Goal: Information Seeking & Learning: Learn about a topic

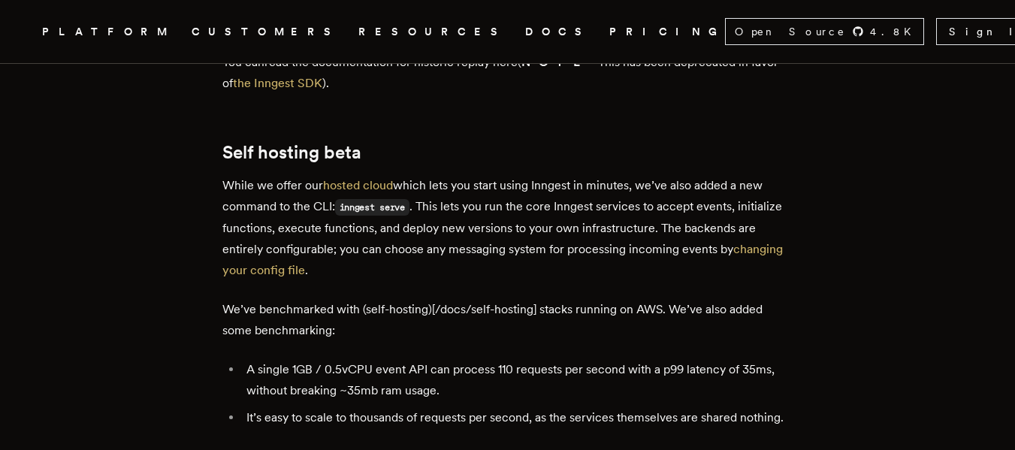
scroll to position [1202, 0]
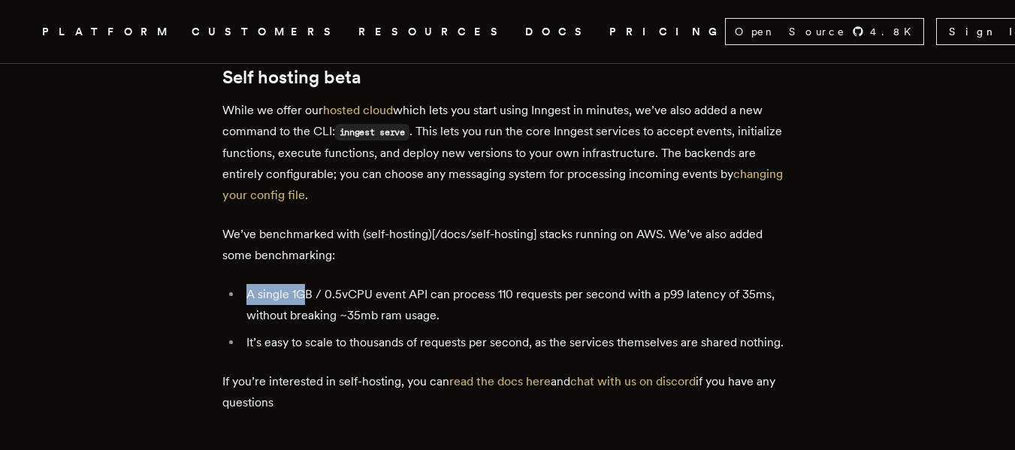
drag, startPoint x: 249, startPoint y: 232, endPoint x: 313, endPoint y: 232, distance: 63.9
click at [313, 284] on li "A single 1GB / 0.5vCPU event API can process 110 requests per second with a p99…" at bounding box center [517, 305] width 551 height 42
click at [322, 284] on li "A single 1GB / 0.5vCPU event API can process 110 requests per second with a p99…" at bounding box center [517, 305] width 551 height 42
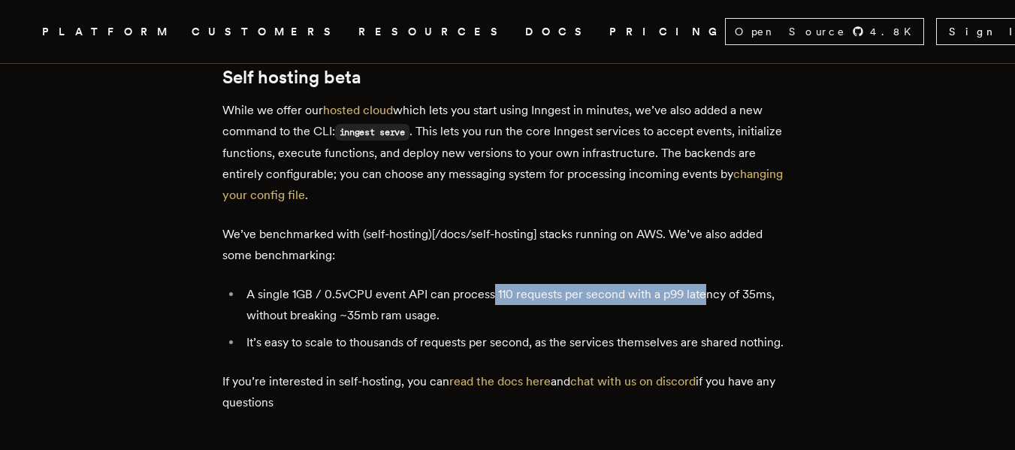
drag, startPoint x: 498, startPoint y: 229, endPoint x: 712, endPoint y: 215, distance: 214.6
click at [712, 215] on div "Inngest v0.5.0 is here ! This release contains exciting new functionality to im…" at bounding box center [507, 3] width 571 height 1307
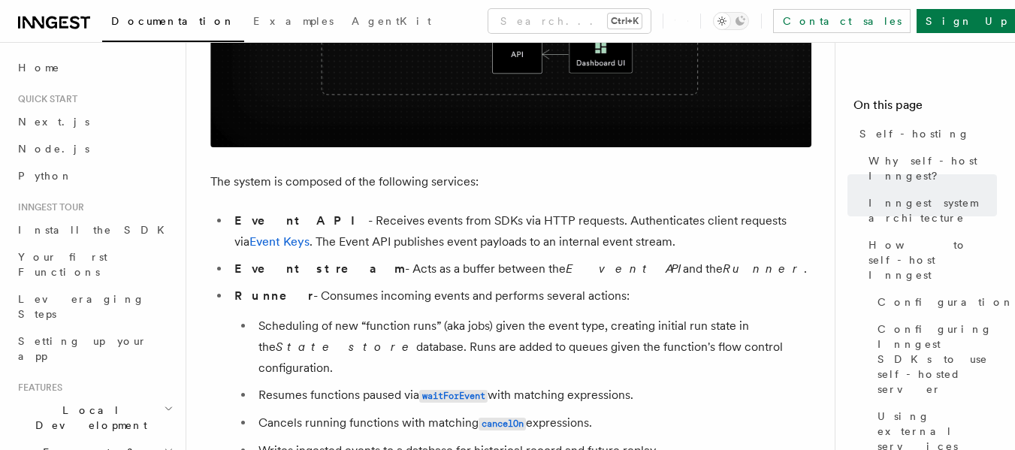
scroll to position [751, 0]
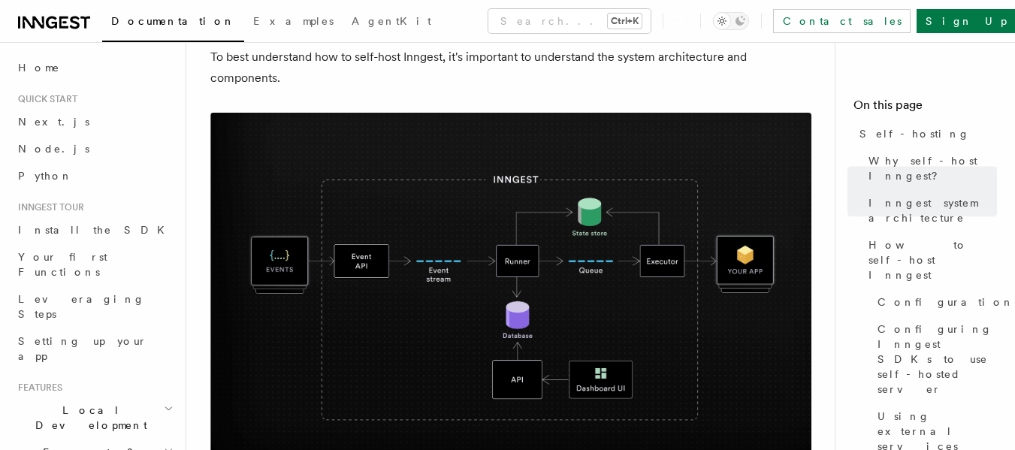
scroll to position [526, 0]
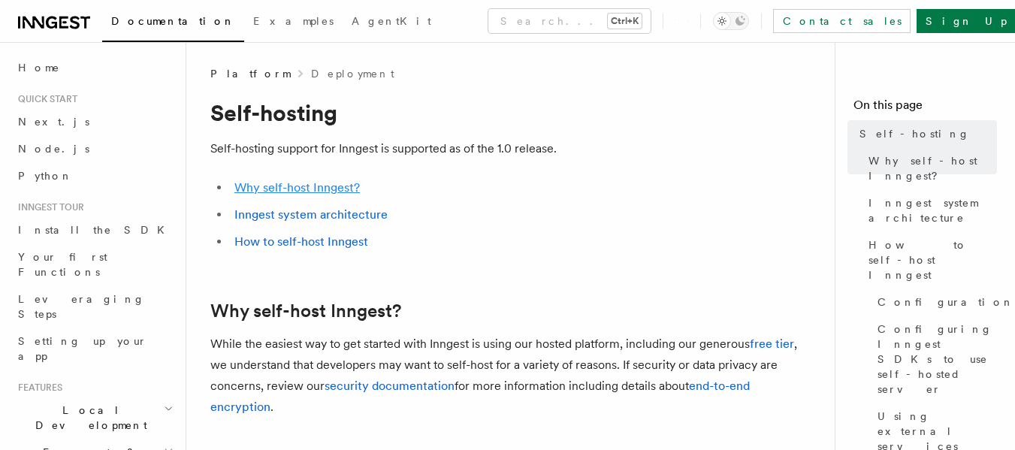
click at [317, 182] on link "Why self-host Inngest?" at bounding box center [296, 187] width 125 height 14
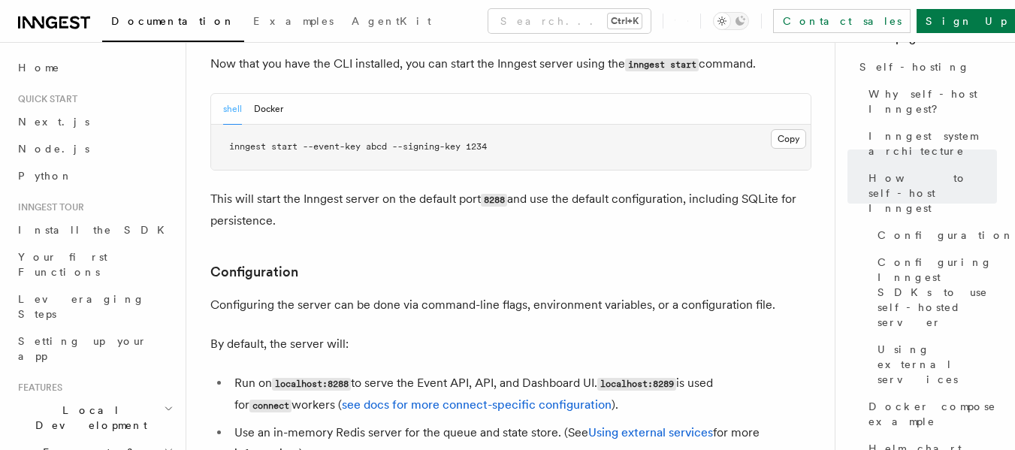
scroll to position [1806, 0]
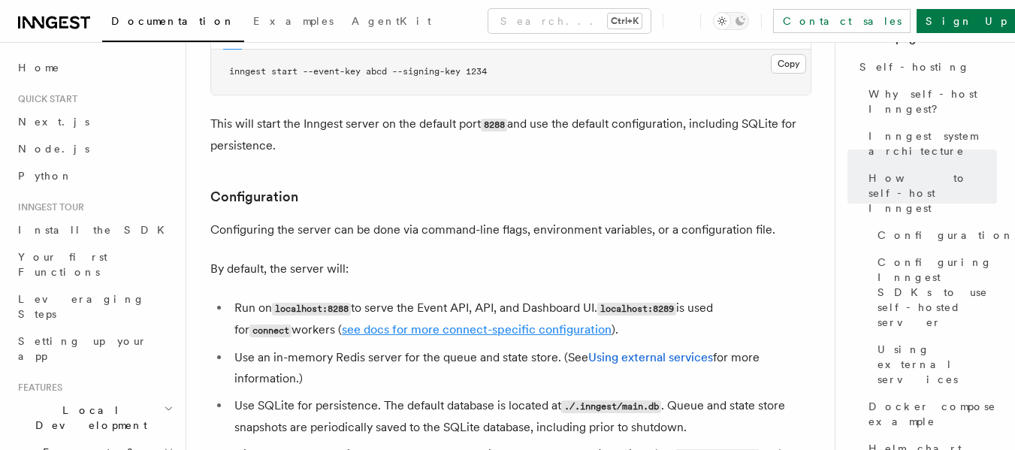
click at [434, 322] on link "see docs for more connect-specific configuration" at bounding box center [477, 329] width 270 height 14
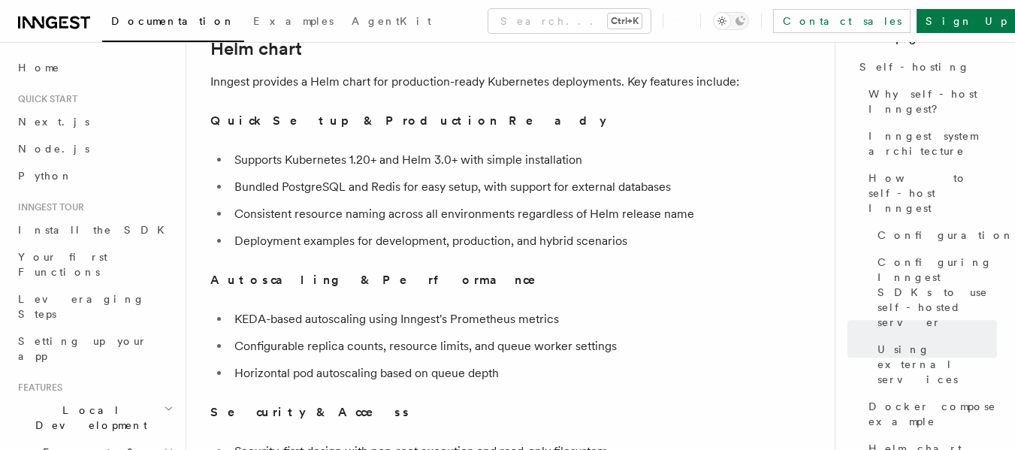
scroll to position [6008, 0]
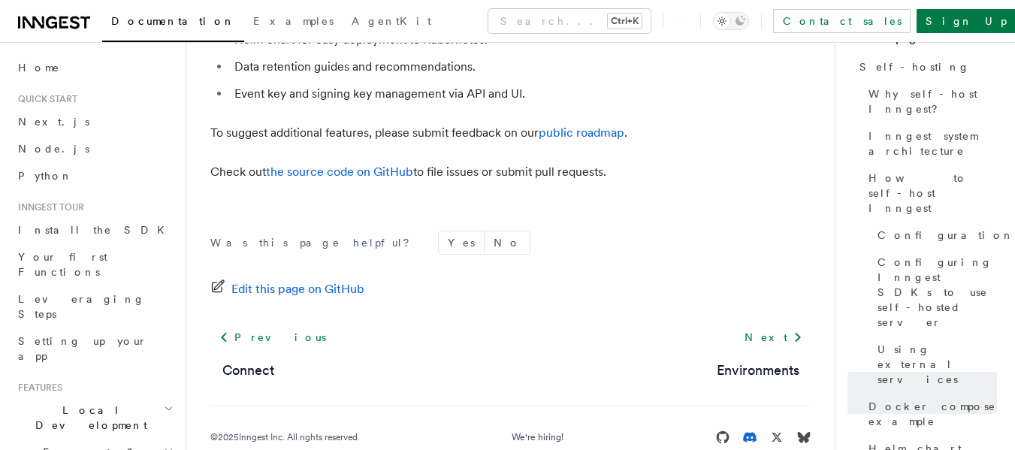
click at [756, 433] on icon at bounding box center [750, 438] width 14 height 10
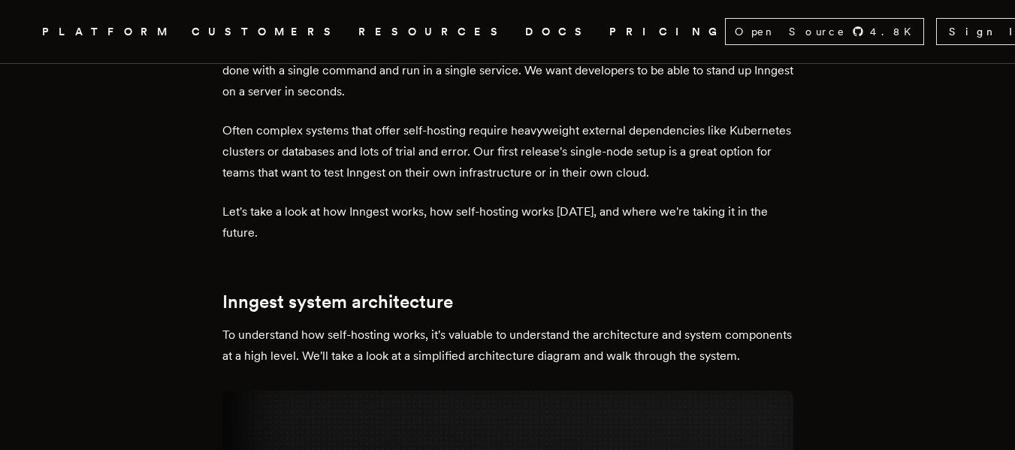
scroll to position [799, 0]
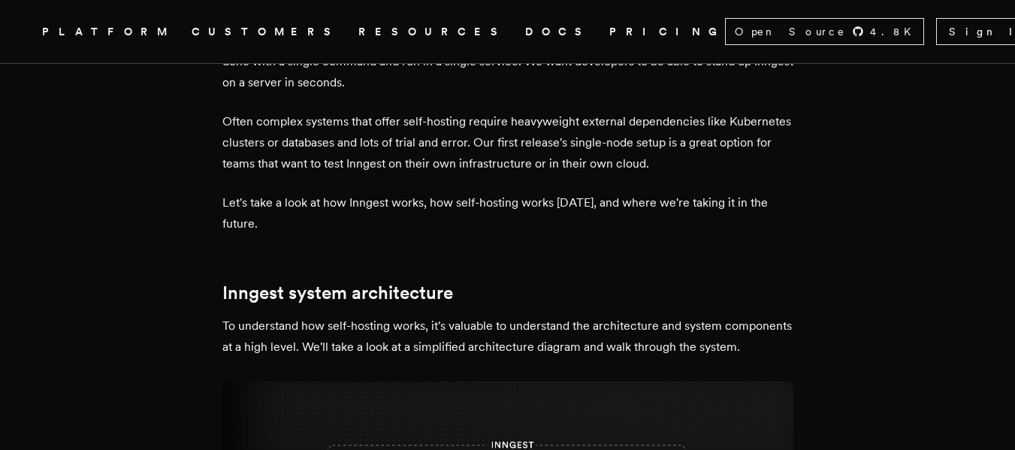
click at [557, 192] on p "Let's take a look at how Inngest works, how self-hosting works today, and where…" at bounding box center [507, 213] width 571 height 42
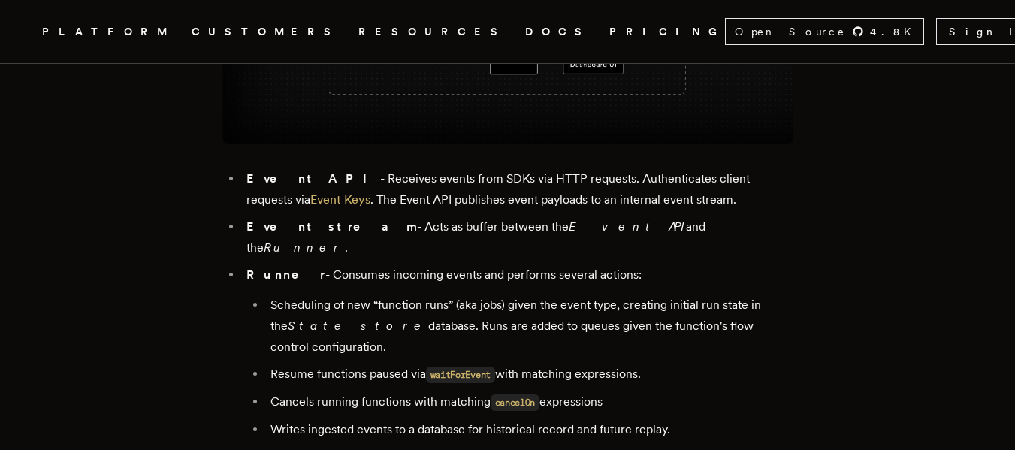
scroll to position [1400, 0]
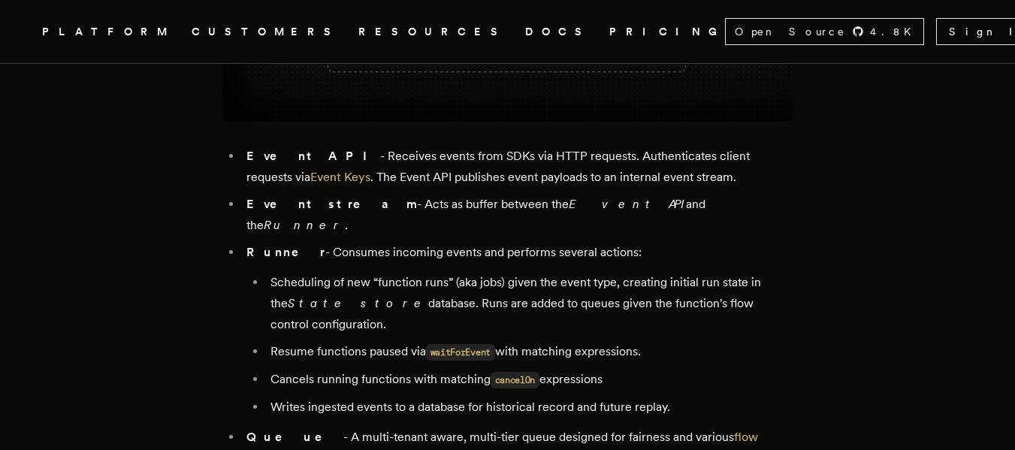
click at [569, 197] on em "Event API" at bounding box center [627, 204] width 117 height 14
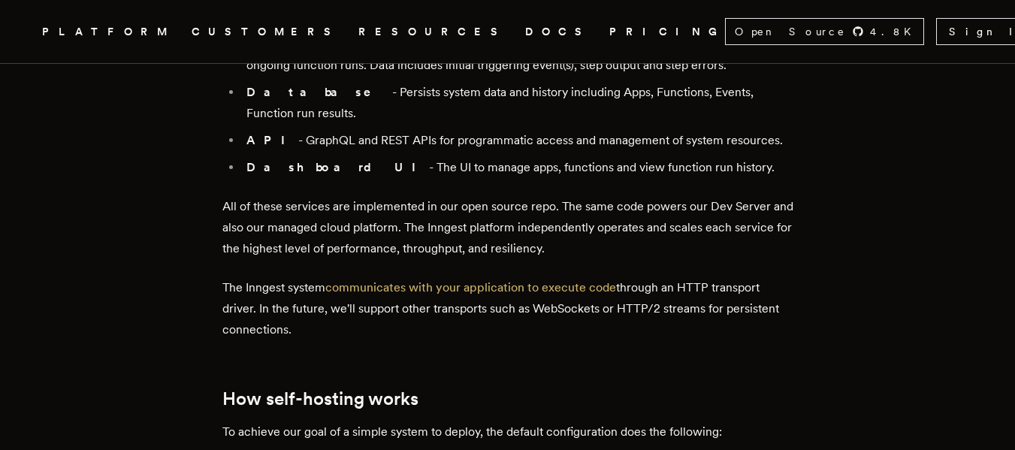
scroll to position [1288, 0]
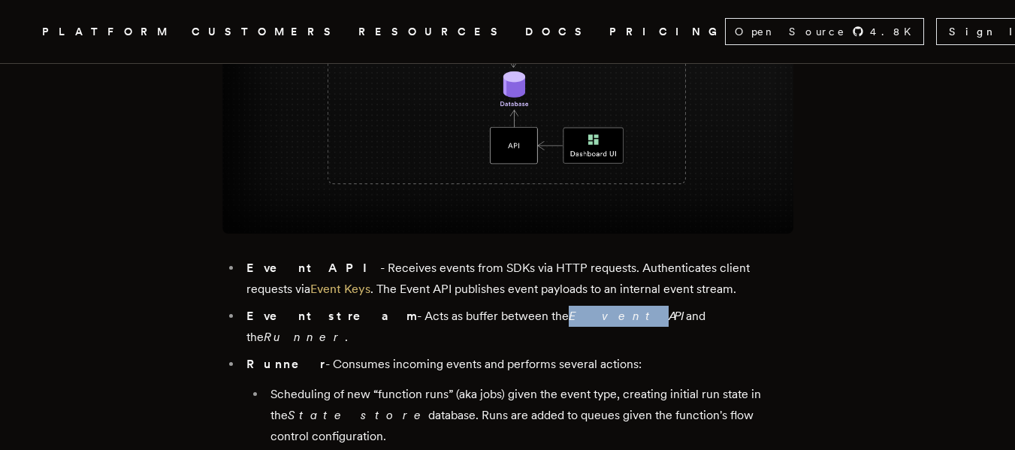
click at [766, 195] on img at bounding box center [507, 64] width 571 height 342
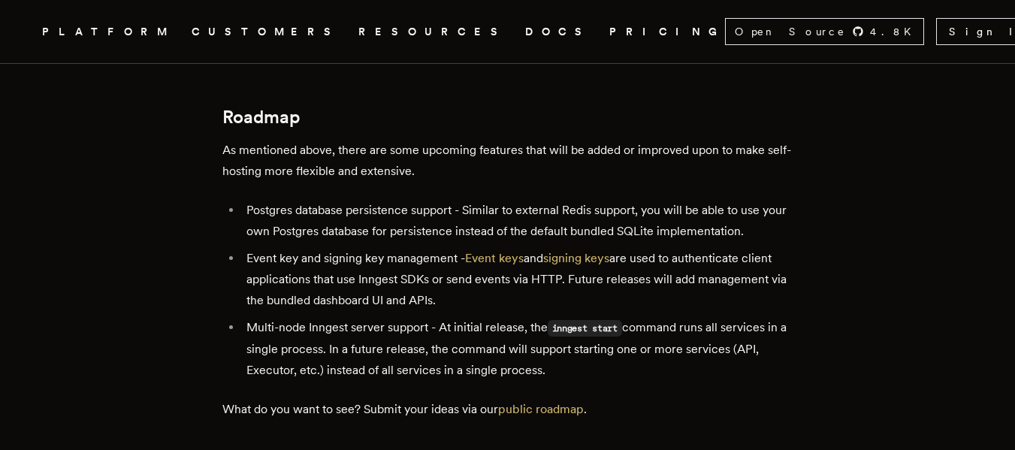
scroll to position [2791, 0]
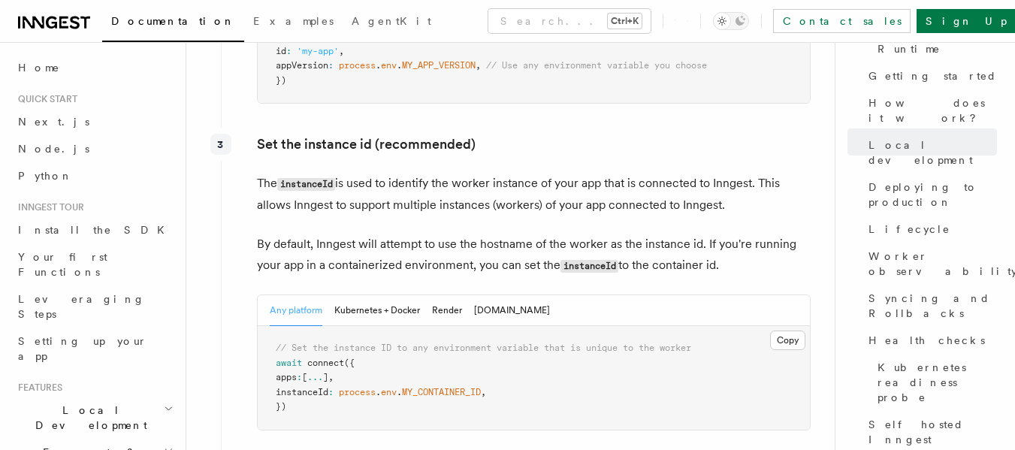
scroll to position [2780, 0]
click at [380, 293] on button "Kubernetes + Docker" at bounding box center [377, 308] width 86 height 31
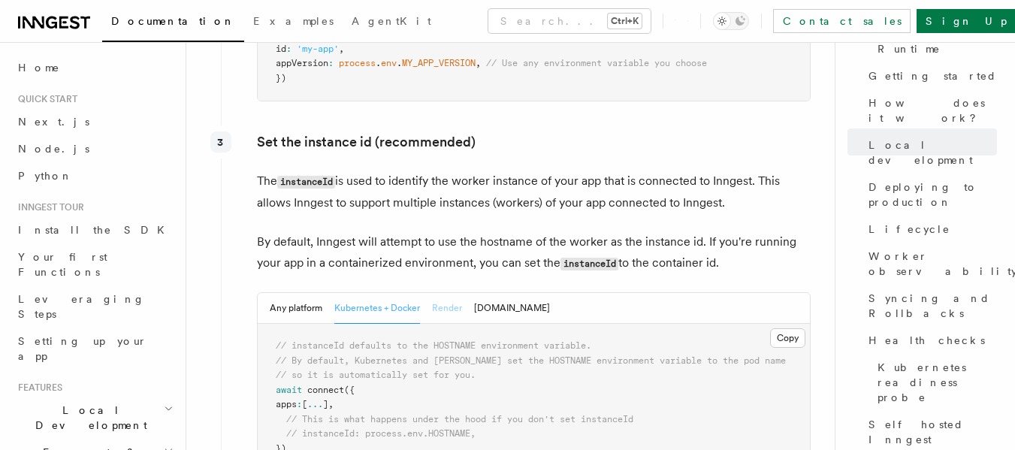
click at [432, 293] on button "Render" at bounding box center [447, 308] width 30 height 31
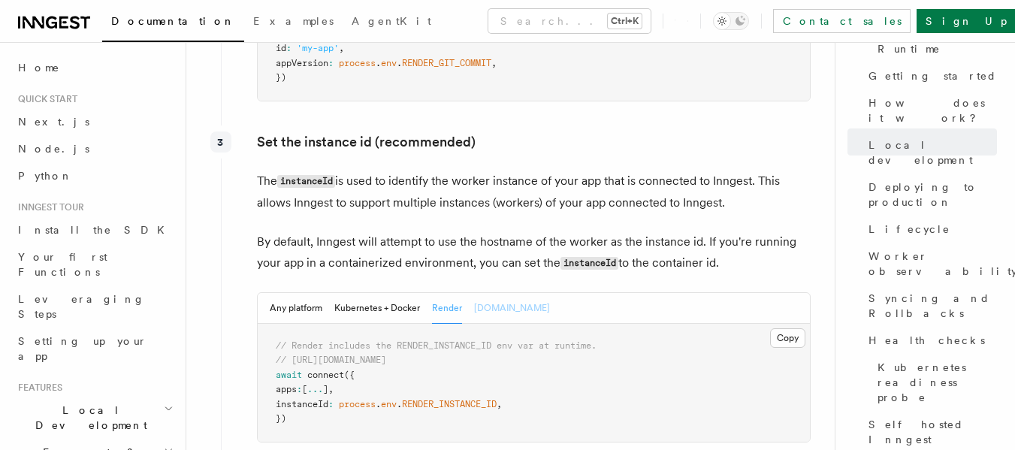
click at [478, 293] on button "[DOMAIN_NAME]" at bounding box center [512, 308] width 76 height 31
click at [277, 293] on button "Any platform" at bounding box center [296, 308] width 53 height 31
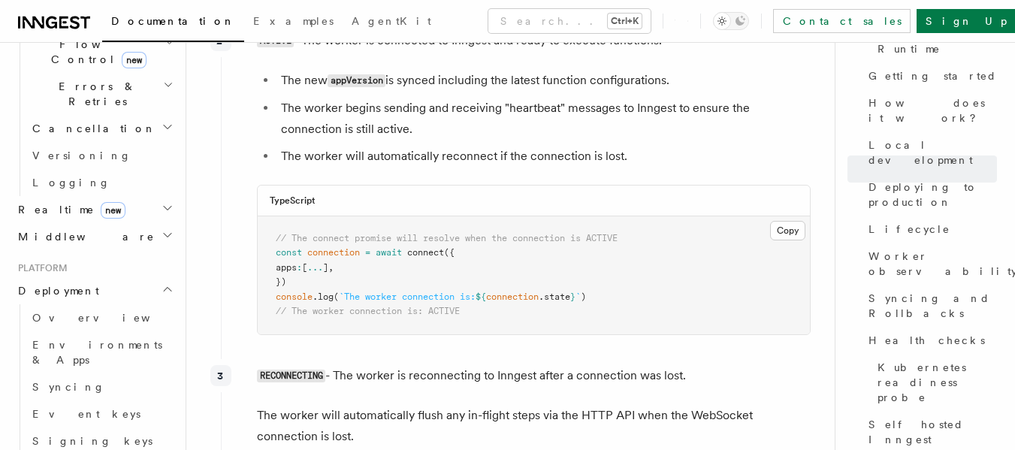
scroll to position [545, 0]
